Goal: Find contact information: Find contact information

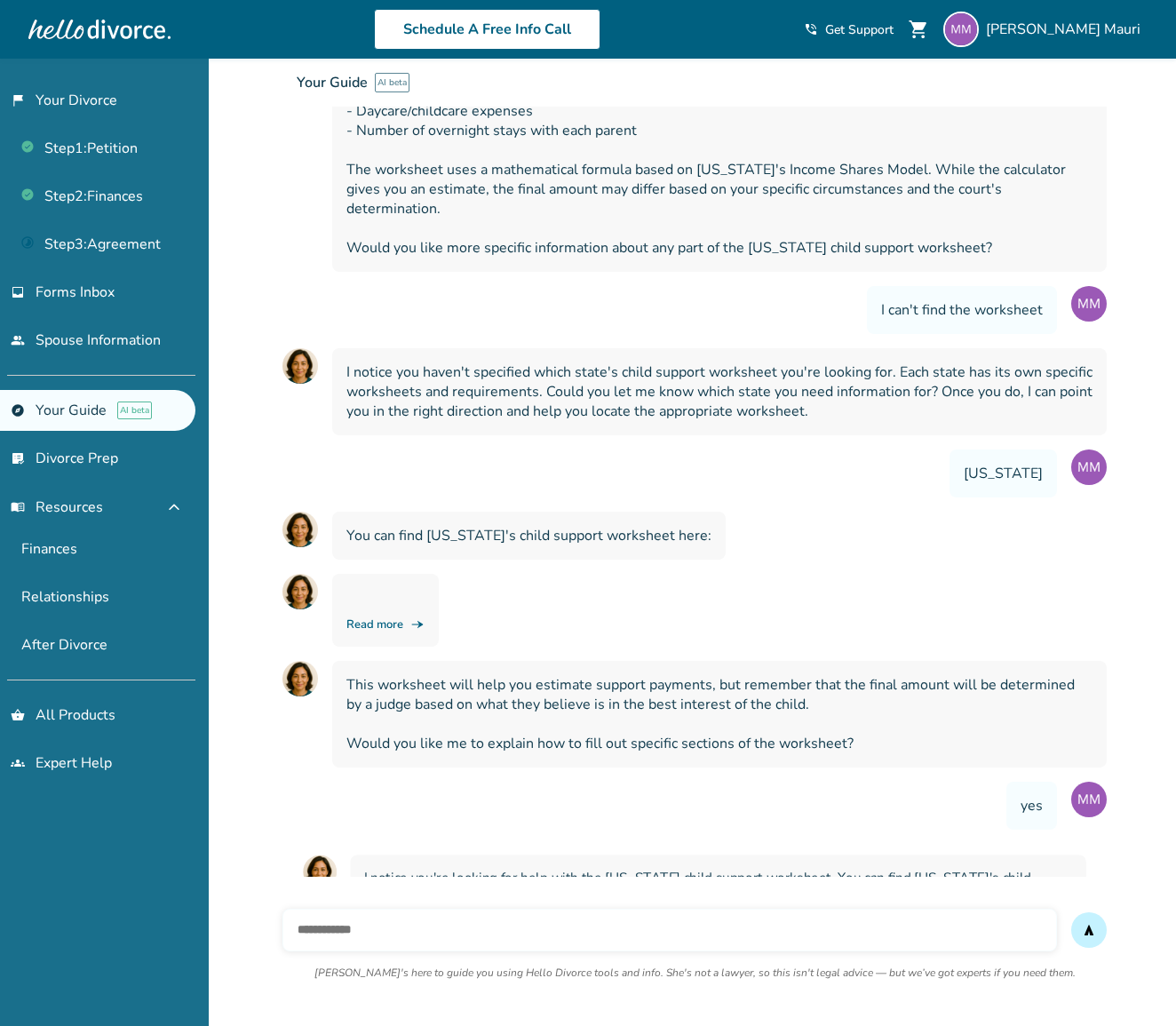
scroll to position [442, 0]
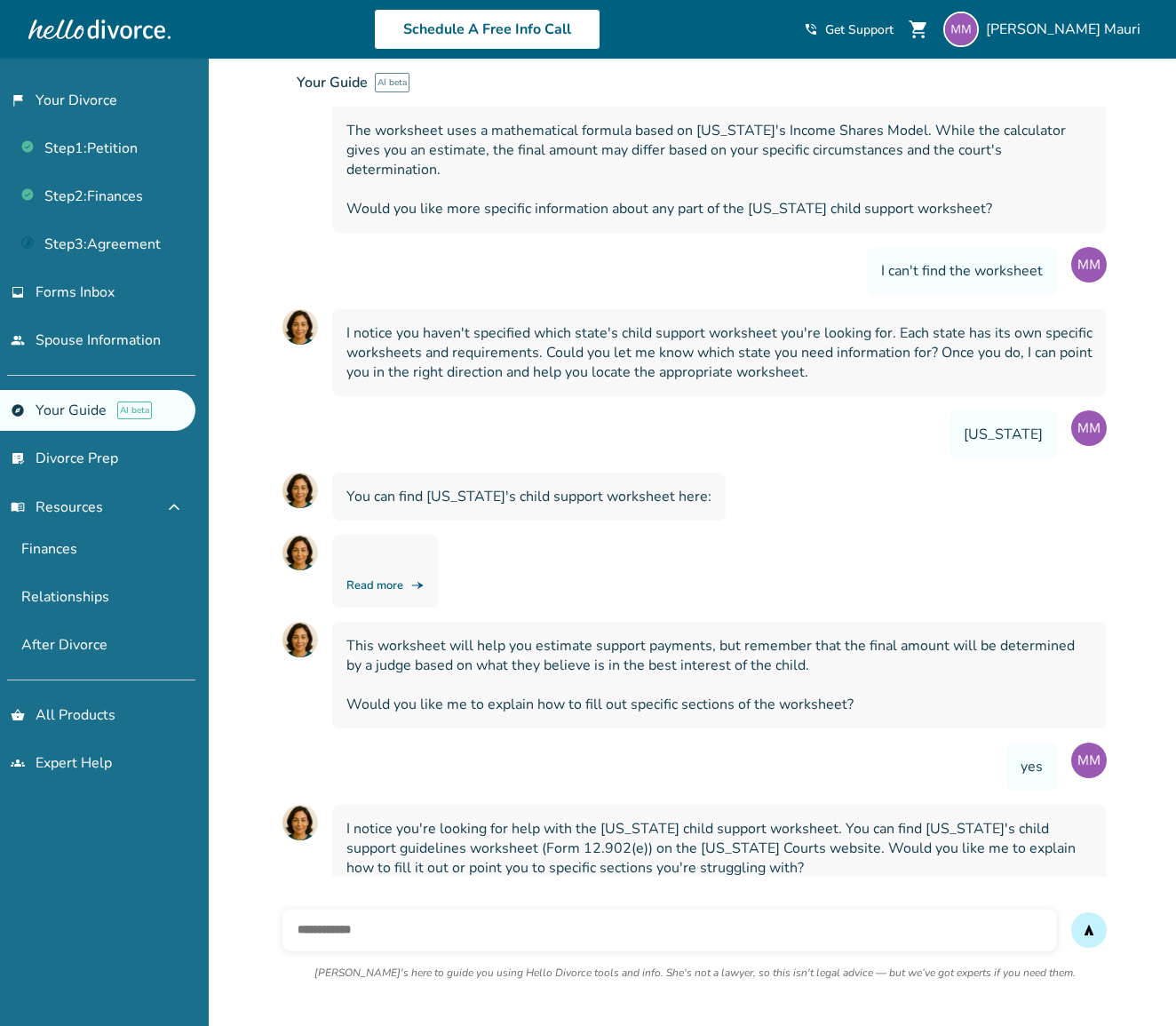
click at [628, 919] on input "text" at bounding box center [669, 930] width 775 height 43
type input "**********"
click at [1089, 930] on button "send" at bounding box center [1089, 930] width 36 height 36
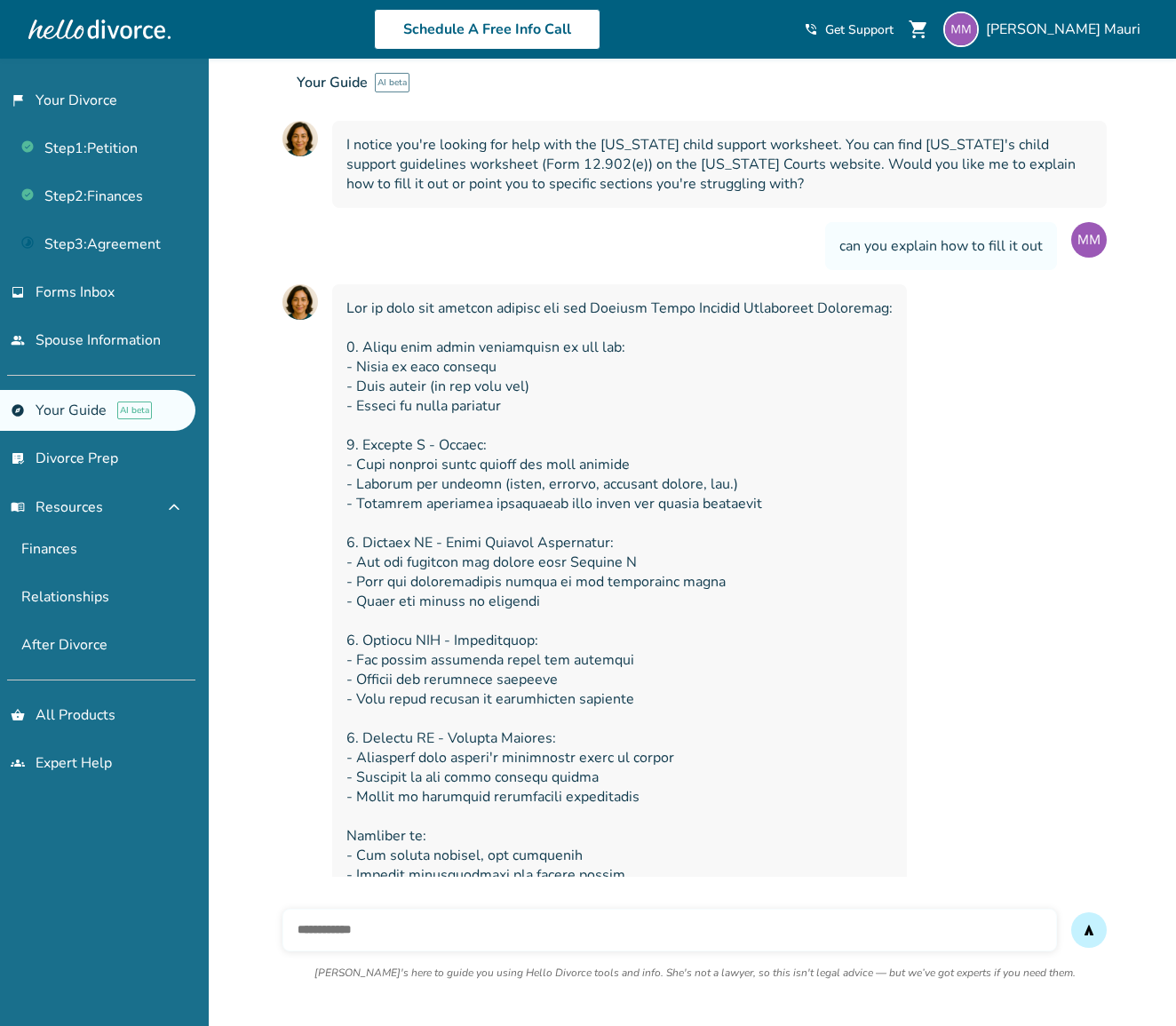
scroll to position [1212, 0]
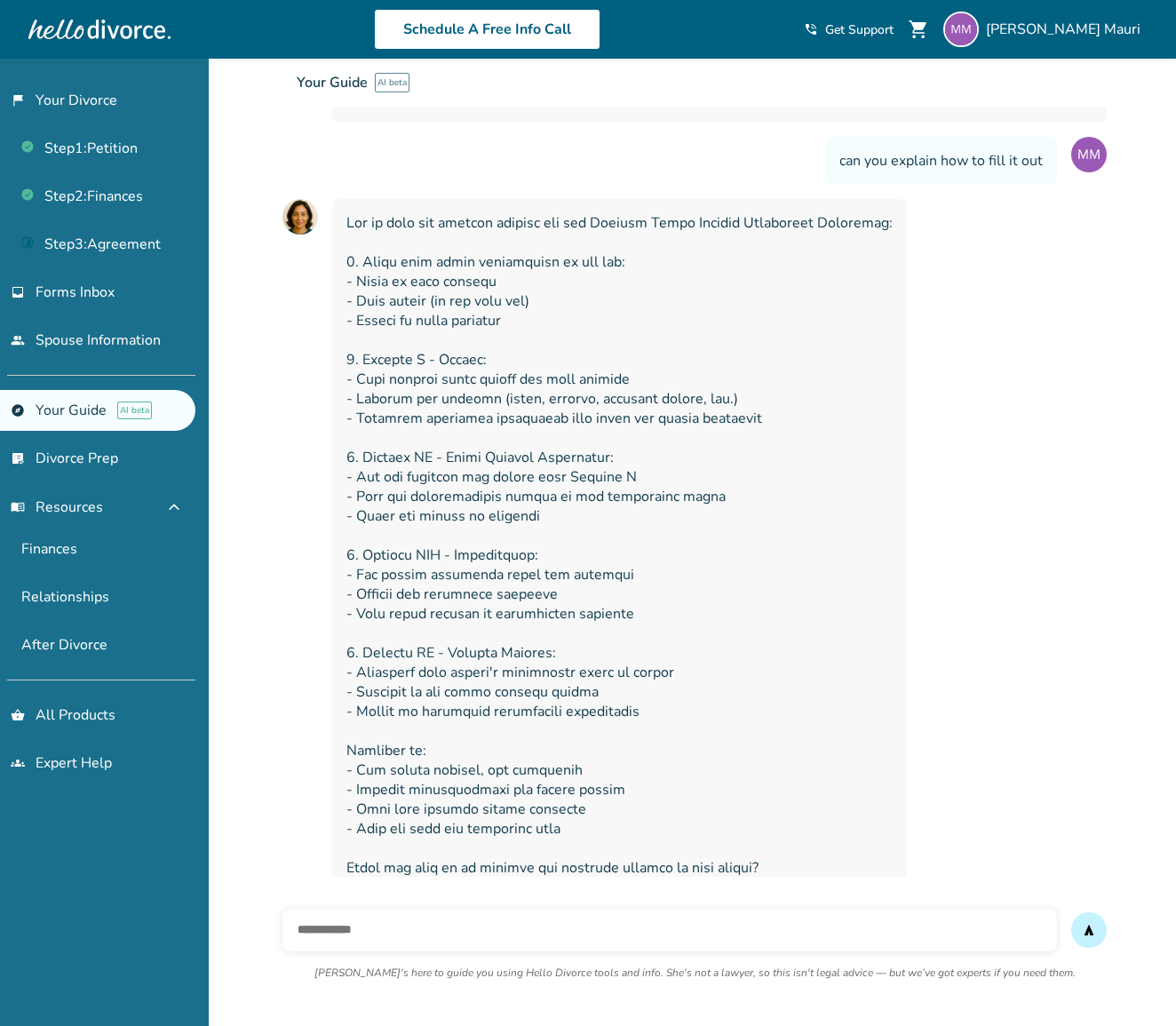
click at [539, 940] on input "text" at bounding box center [669, 930] width 775 height 43
type input "**********"
click at [1089, 930] on button "send" at bounding box center [1089, 930] width 36 height 36
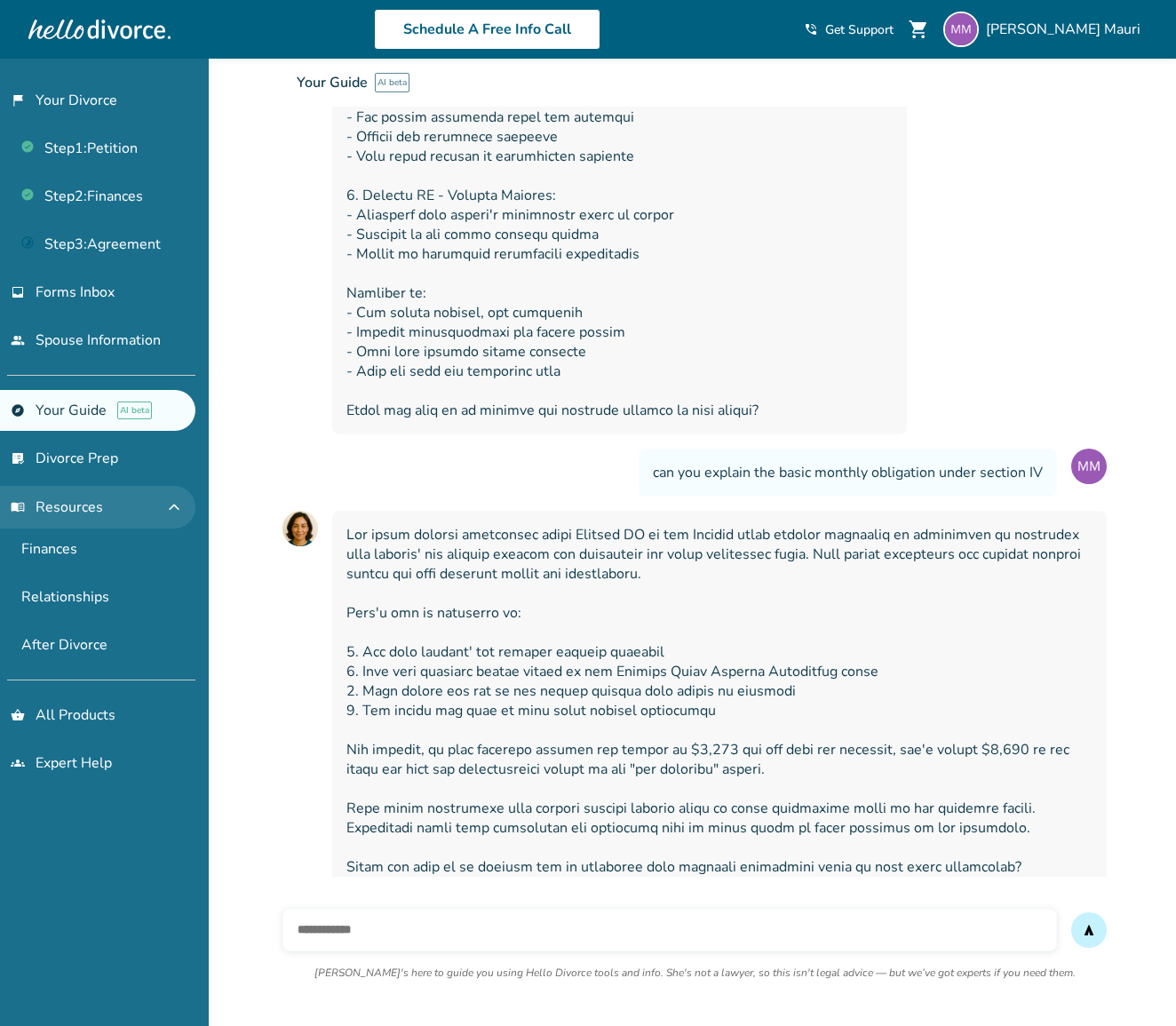
scroll to position [1669, 0]
click at [120, 508] on button "menu_book Resources expand_less" at bounding box center [98, 507] width 196 height 43
click at [119, 508] on button "menu_book Resources expand_more" at bounding box center [98, 507] width 196 height 43
click at [894, 26] on span "Get Support" at bounding box center [859, 29] width 69 height 16
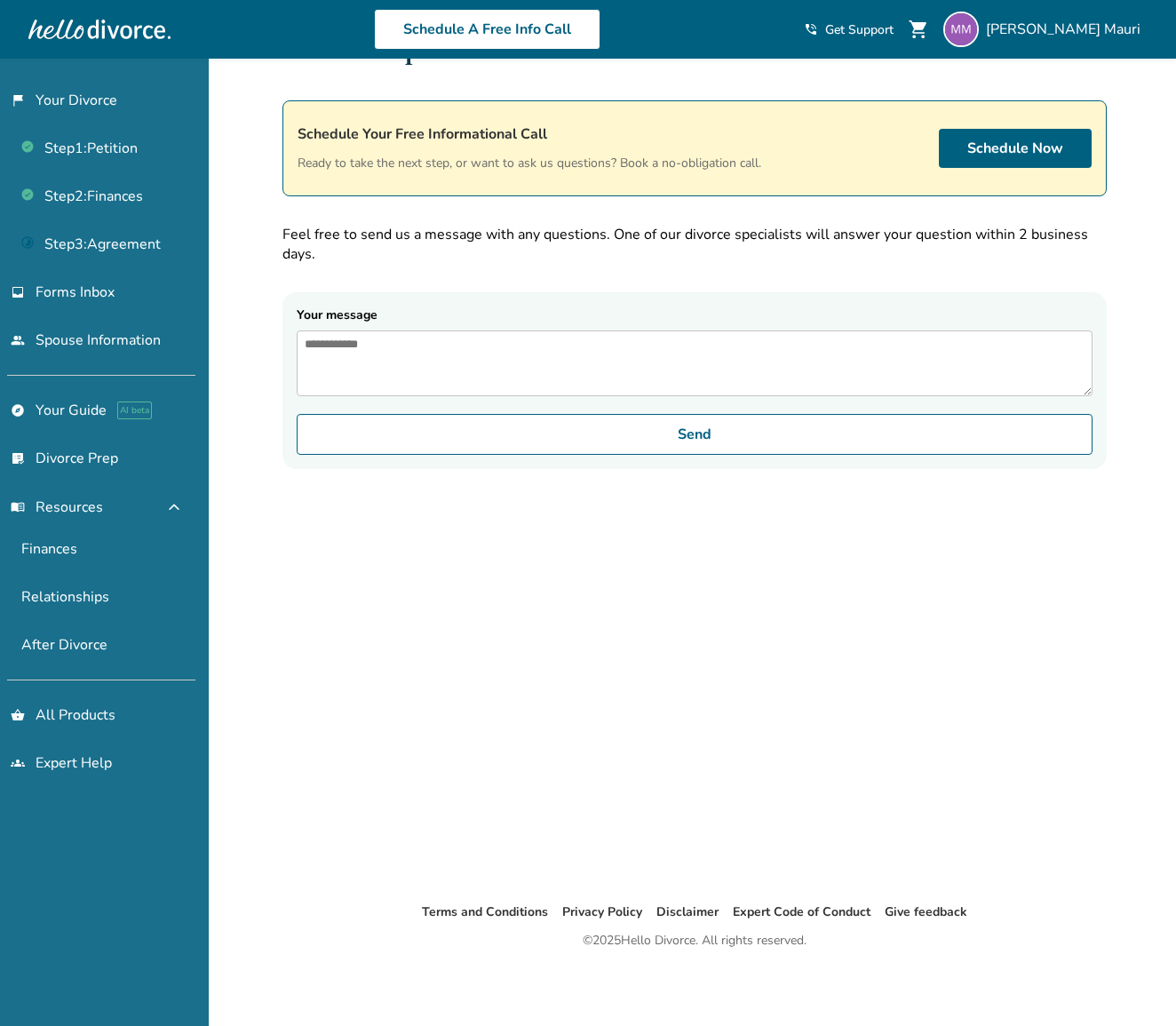
scroll to position [58, 0]
click at [894, 27] on span "Get Support" at bounding box center [859, 29] width 69 height 16
click at [100, 503] on span "menu_book Resources" at bounding box center [56, 507] width 92 height 19
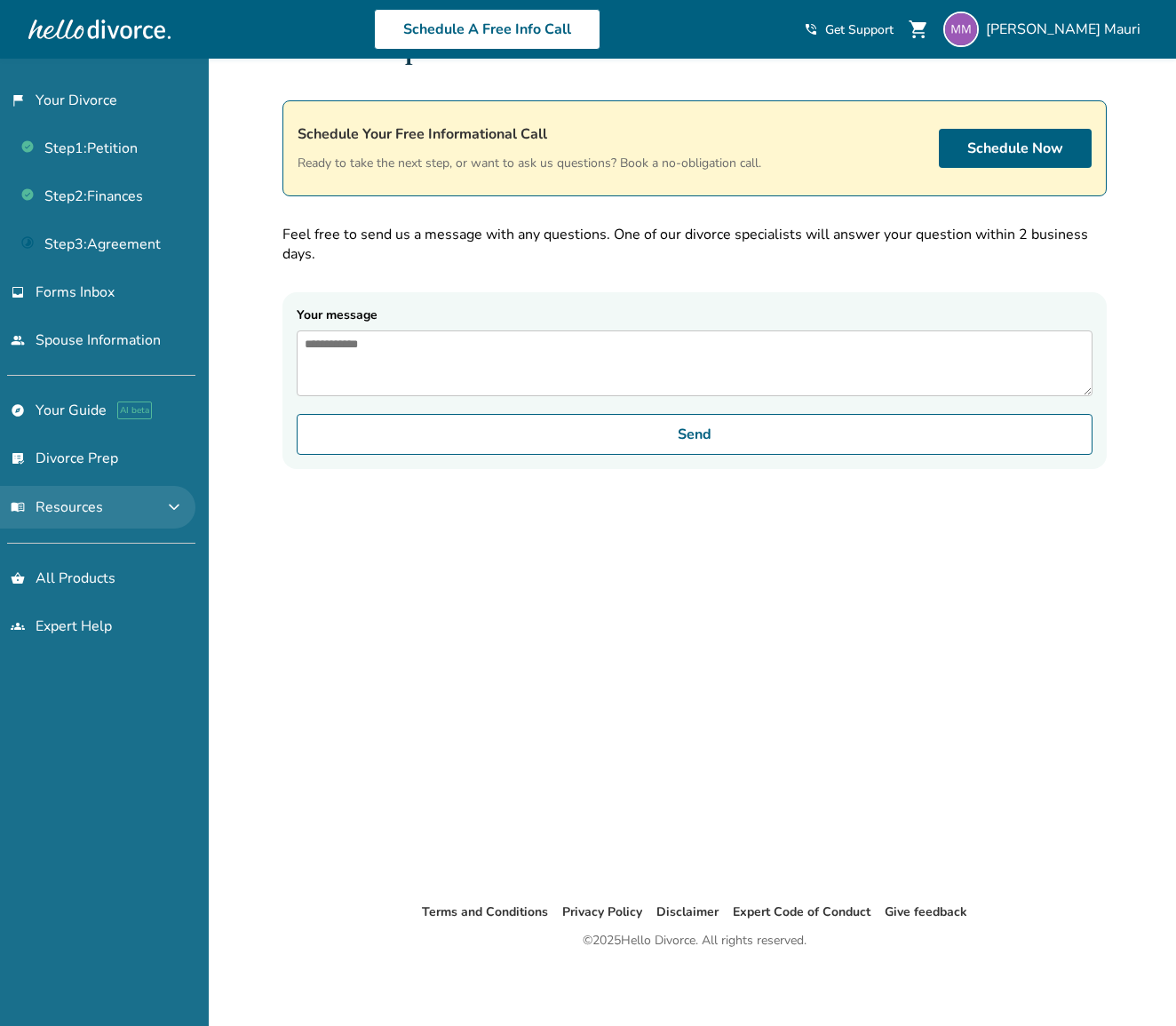
click at [100, 503] on span "menu_book Resources" at bounding box center [56, 507] width 92 height 19
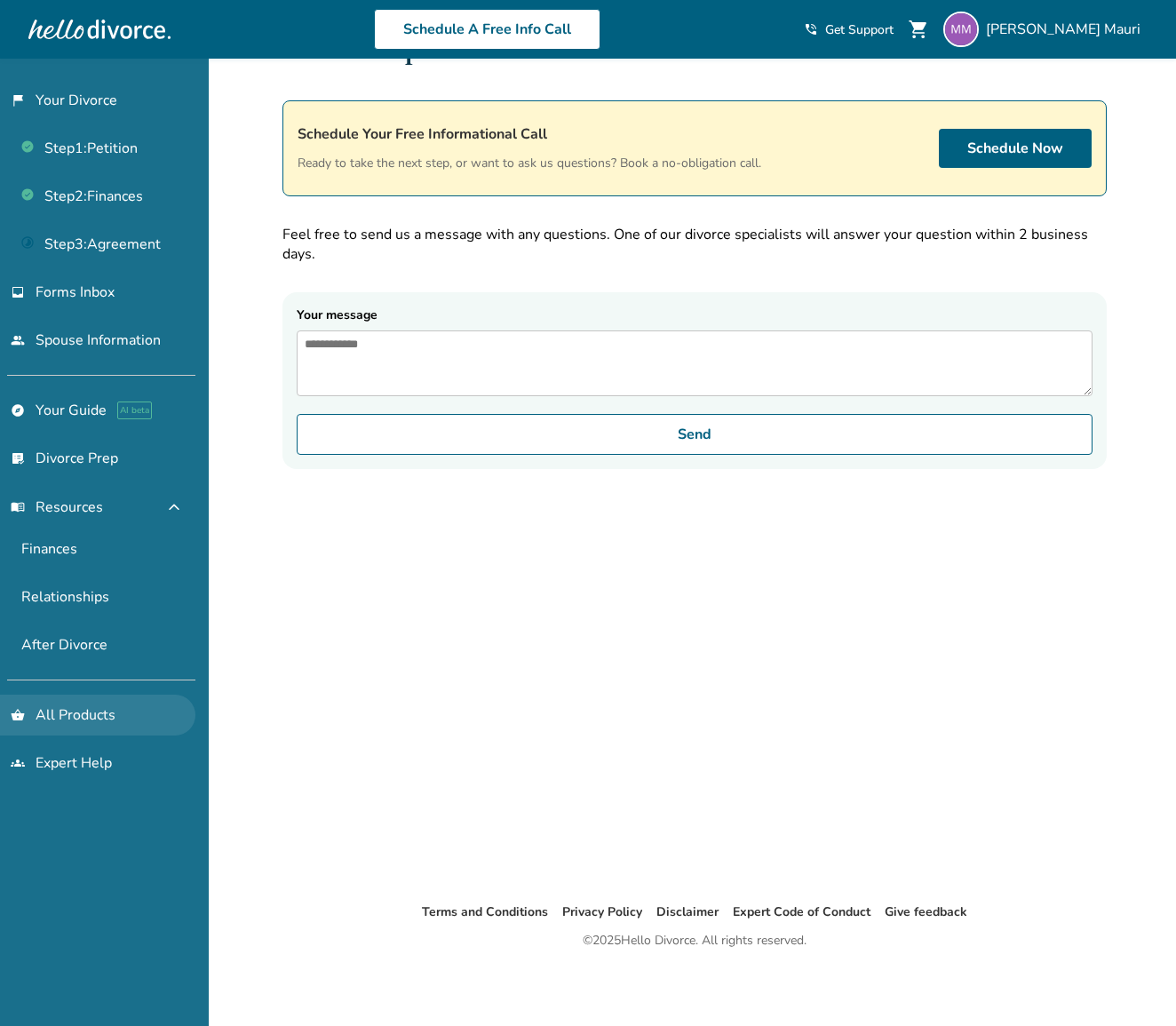
click at [111, 718] on link "shopping_basket All Products" at bounding box center [98, 716] width 196 height 41
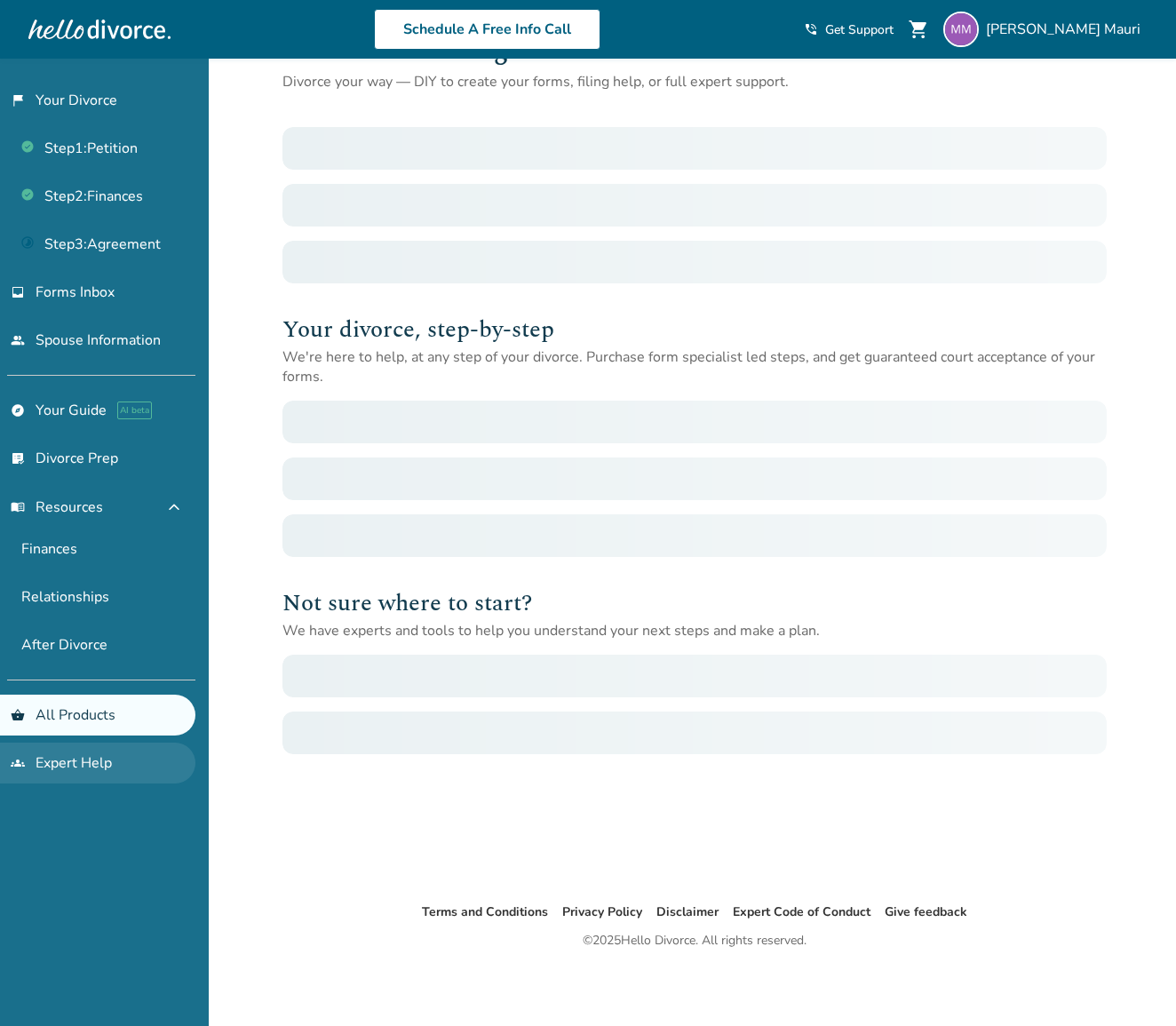
click at [111, 760] on link "groups Expert Help" at bounding box center [98, 763] width 196 height 41
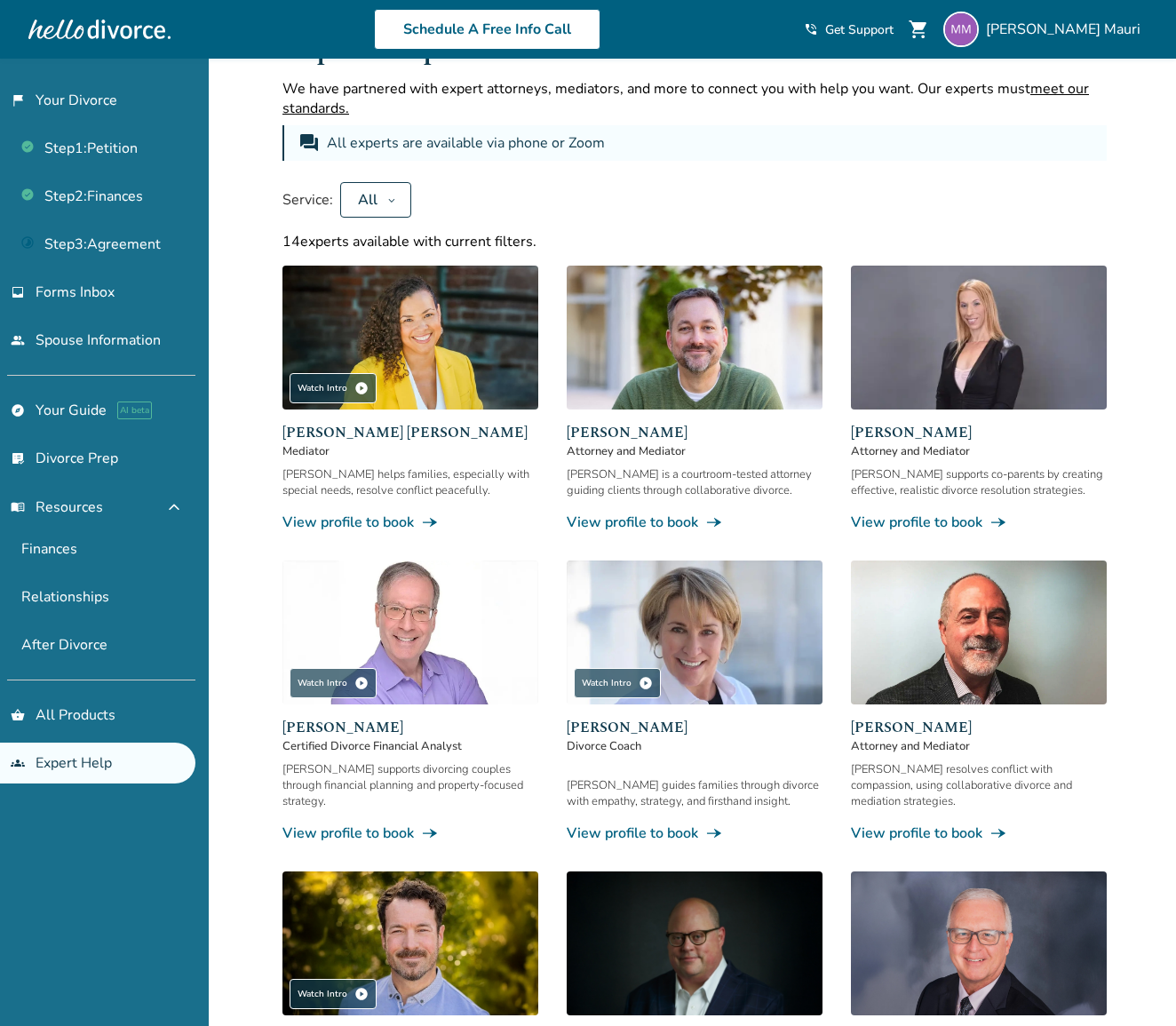
click at [1026, 200] on div "Service: All" at bounding box center [694, 200] width 824 height 36
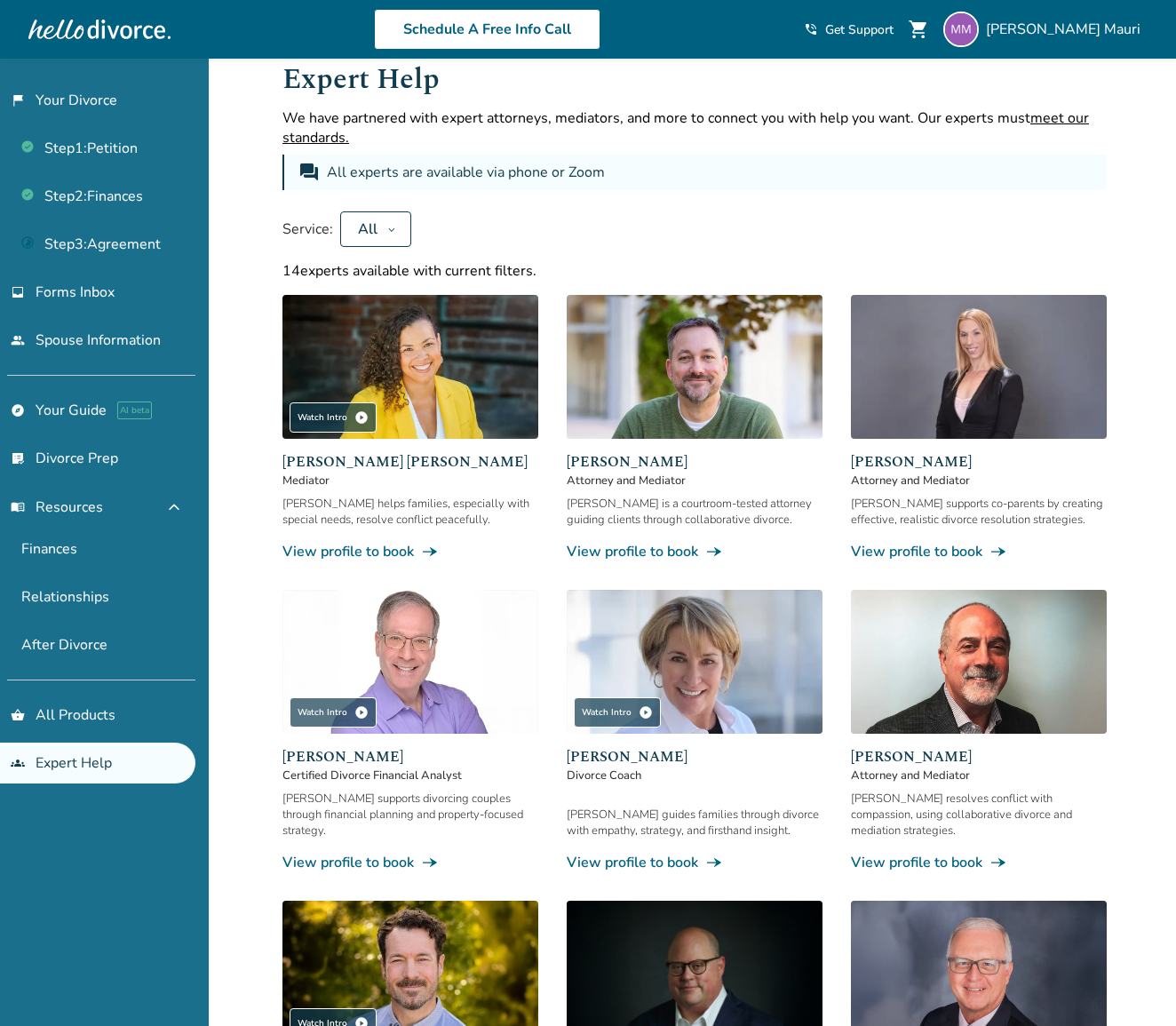
scroll to position [28, 0]
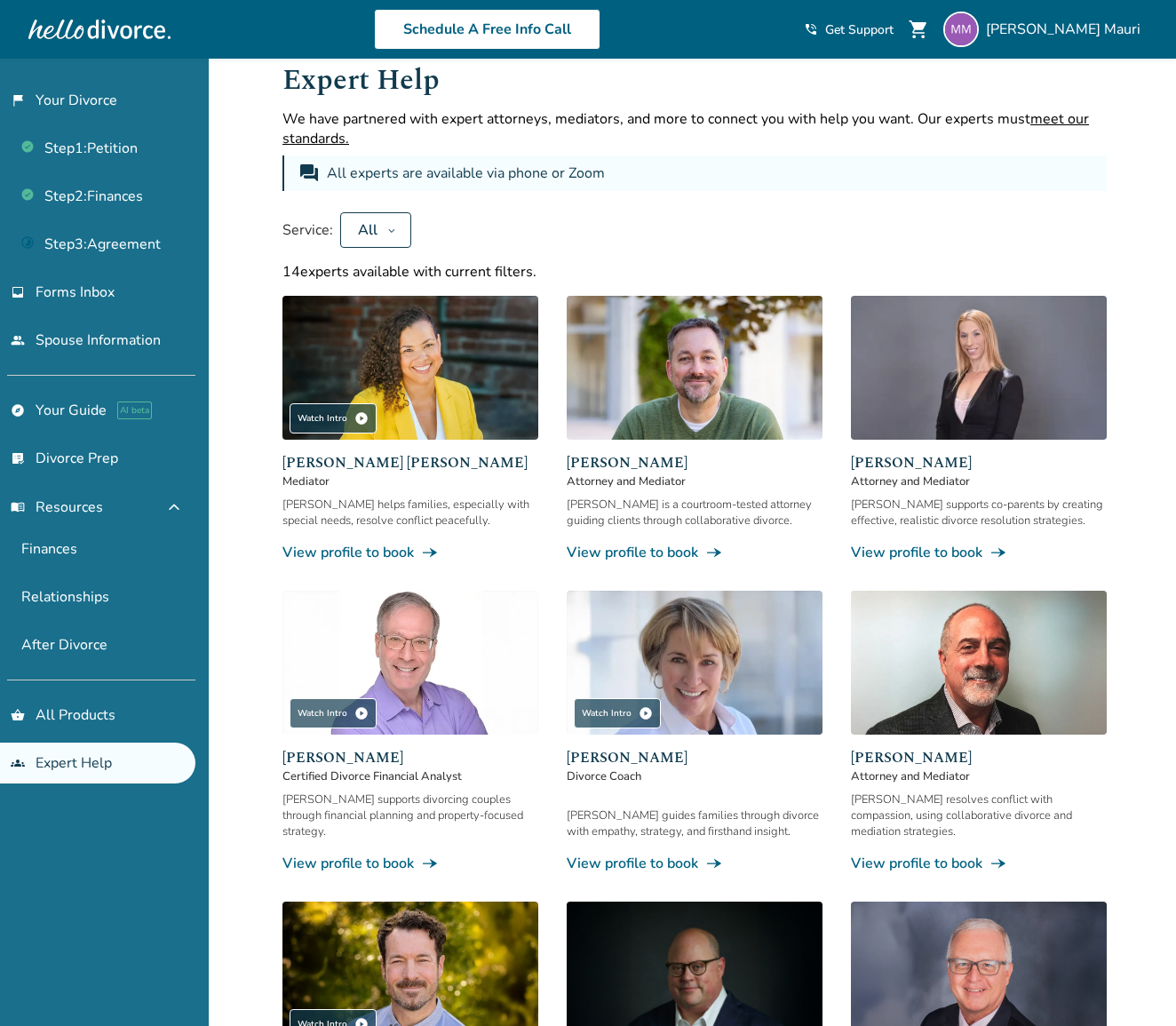
drag, startPoint x: 382, startPoint y: 554, endPoint x: 419, endPoint y: 555, distance: 37.0
click at [382, 554] on link "View profile to book line_end_arrow_notch" at bounding box center [410, 553] width 256 height 19
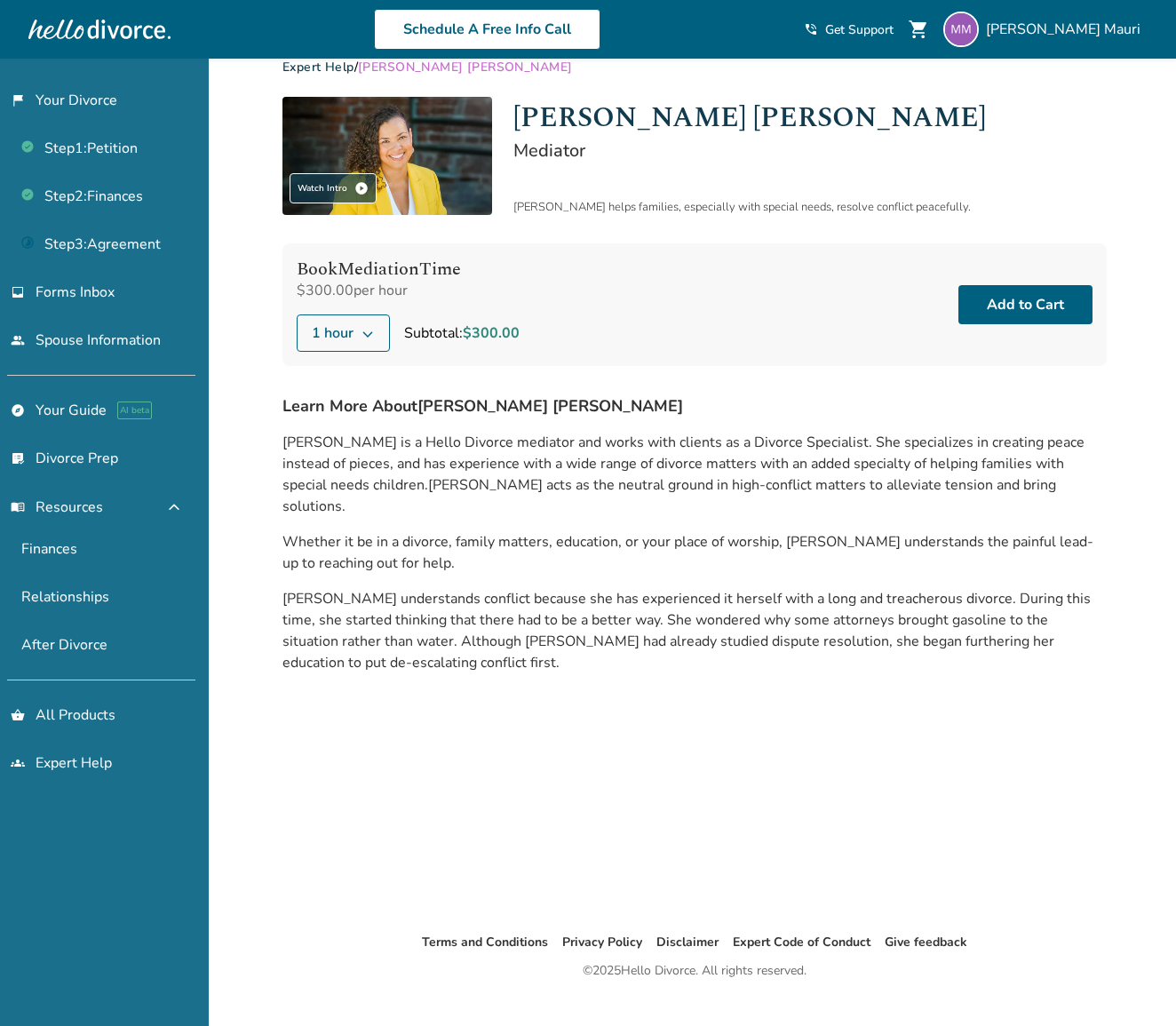
click at [363, 336] on icon at bounding box center [367, 333] width 15 height 15
click at [683, 610] on span "[PERSON_NAME] understands conflict because she has experienced it herself with …" at bounding box center [686, 631] width 809 height 83
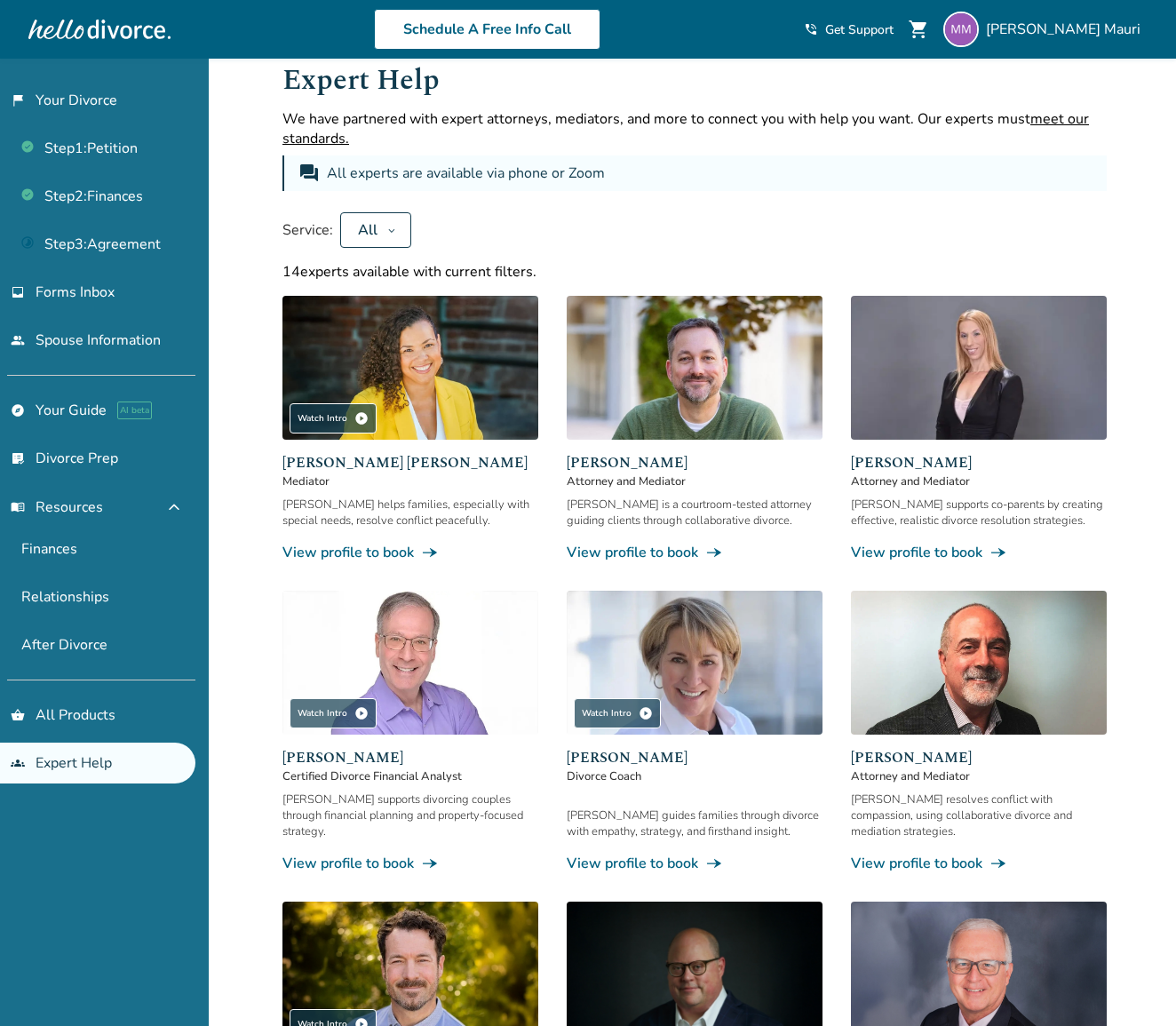
click at [656, 388] on img at bounding box center [695, 368] width 256 height 144
click at [961, 346] on img at bounding box center [979, 368] width 256 height 144
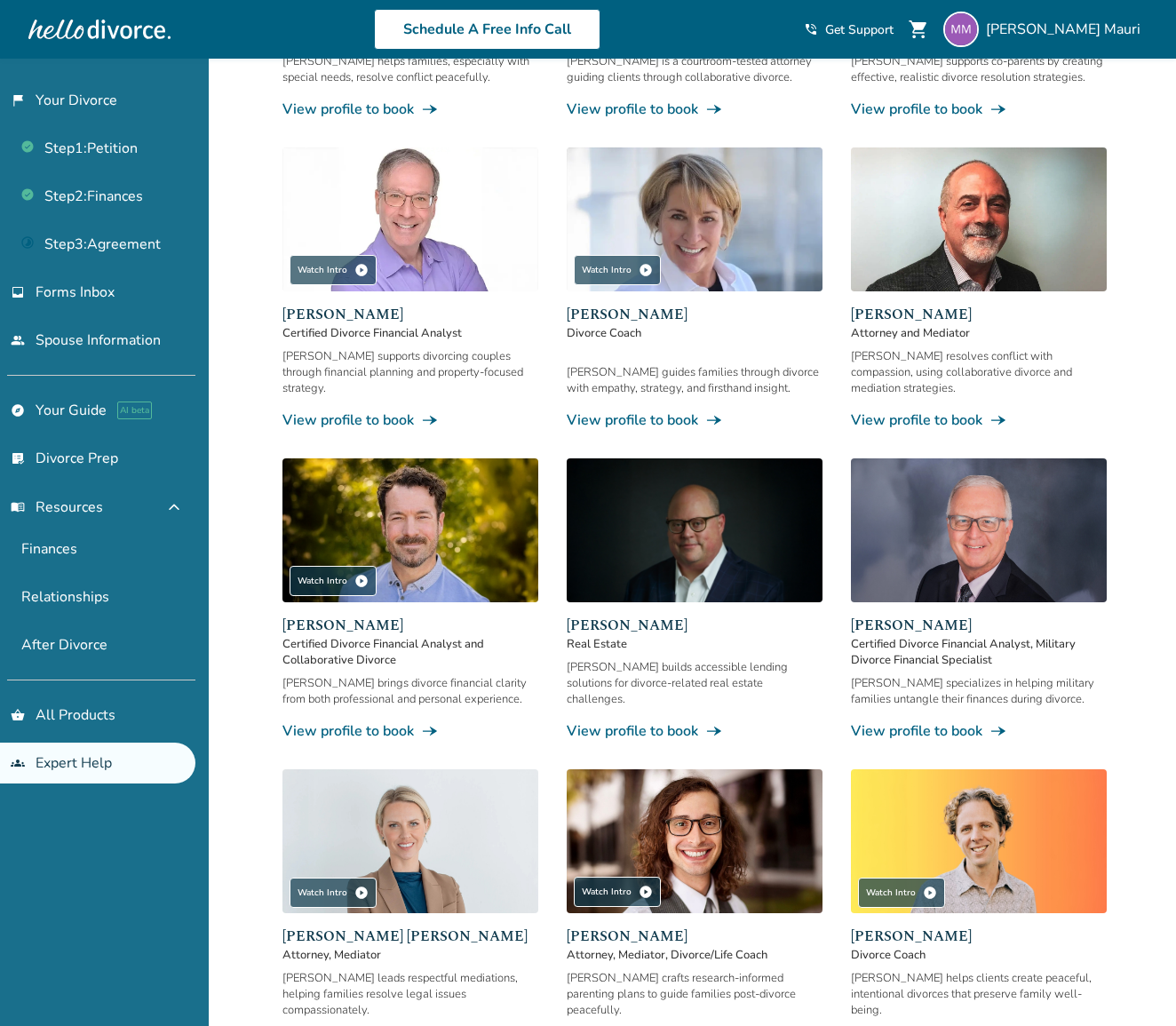
click at [749, 227] on img at bounding box center [695, 219] width 256 height 144
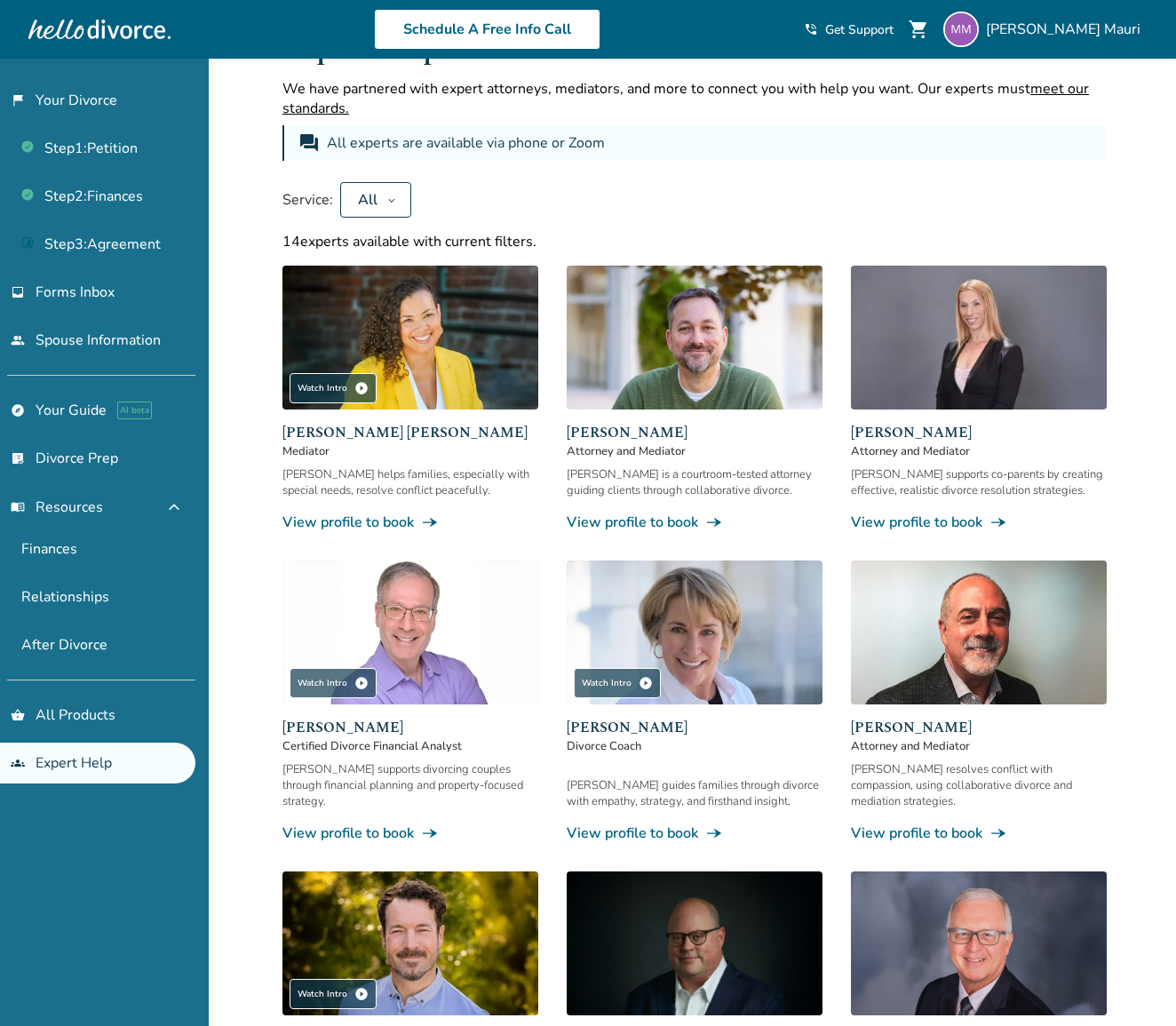
click at [894, 30] on span "Get Support" at bounding box center [859, 29] width 69 height 16
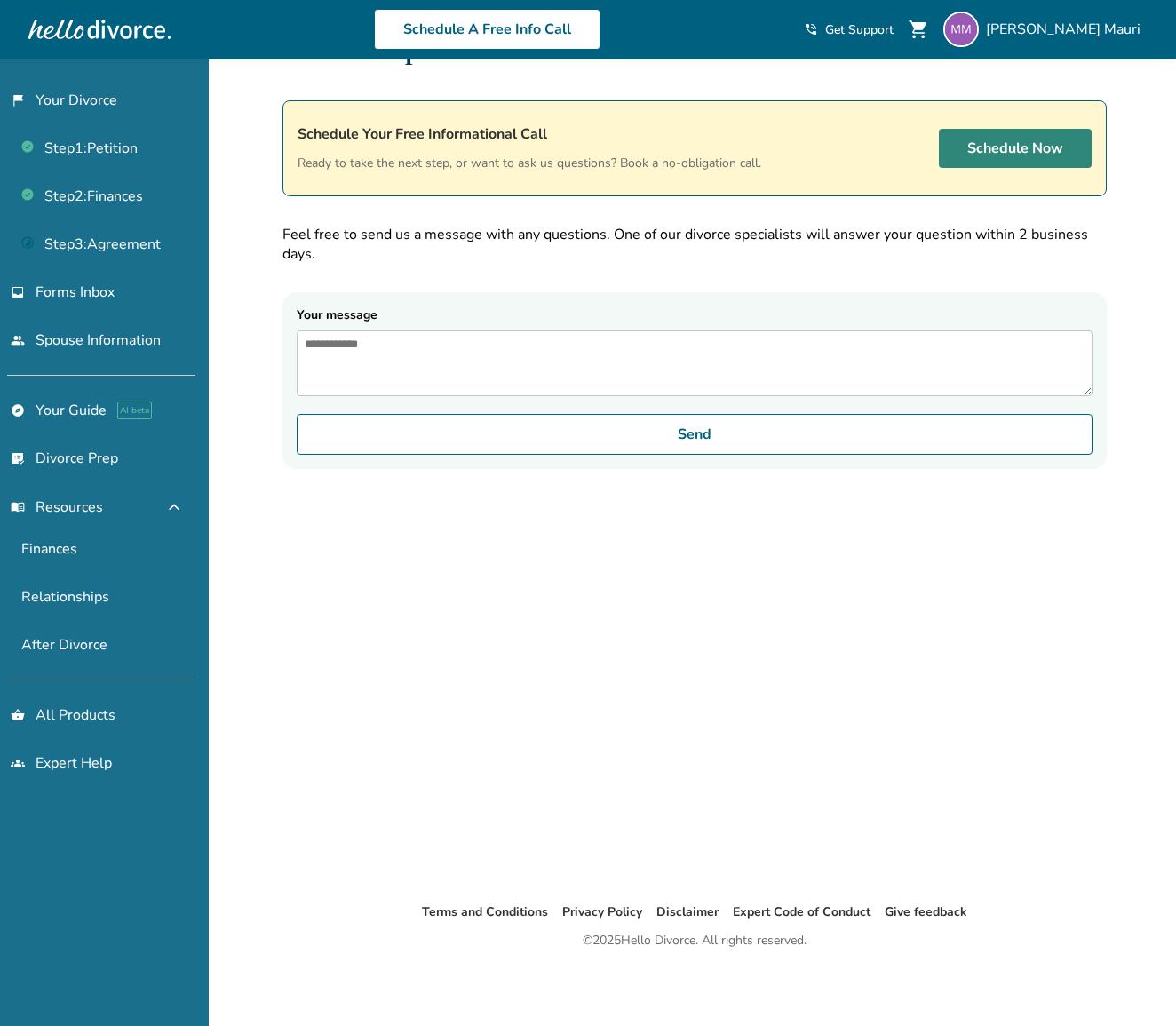
click at [997, 142] on link "Schedule Now" at bounding box center [1016, 148] width 153 height 39
